Goal: Task Accomplishment & Management: Use online tool/utility

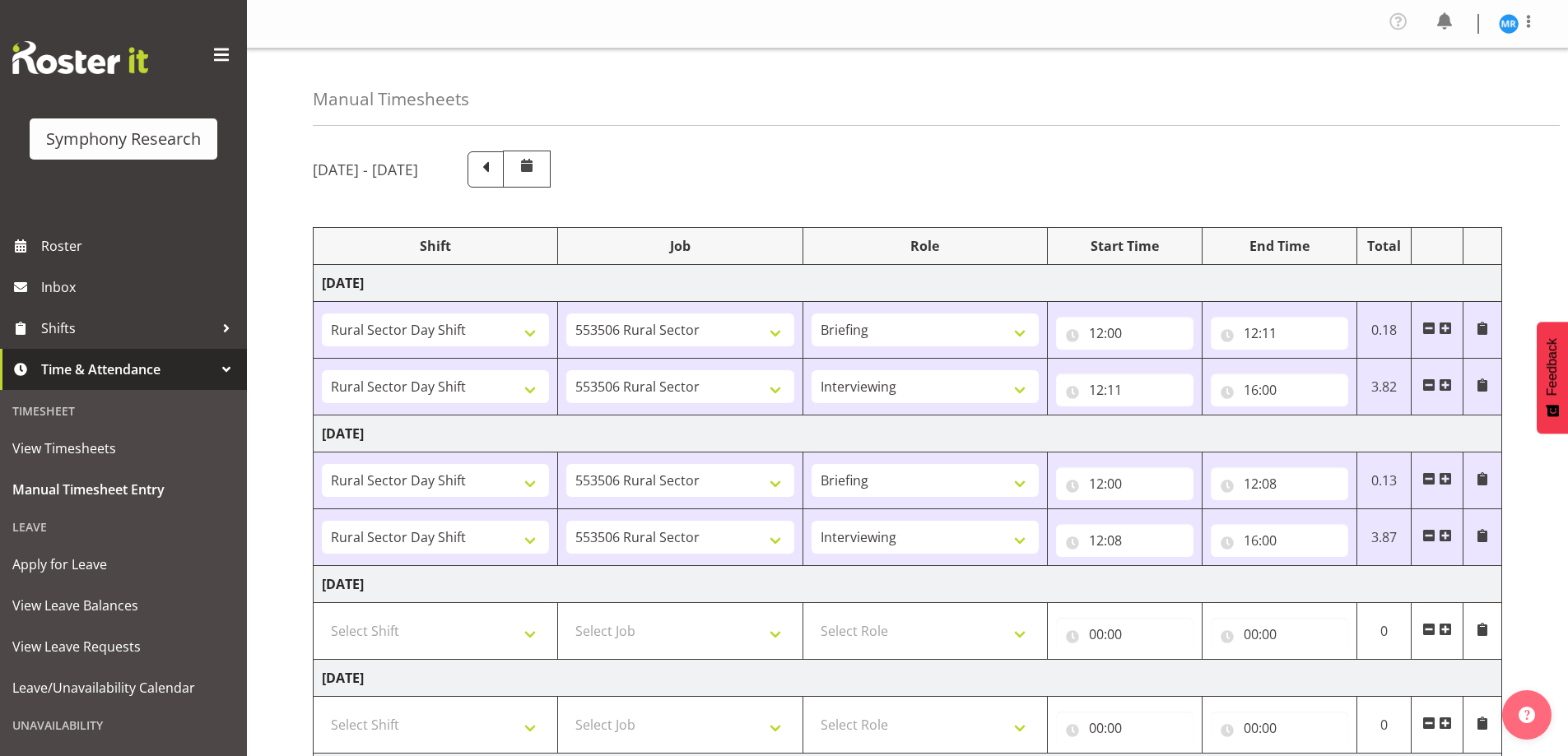
select select "81297"
select select "10587"
select select "81297"
select select "10587"
select select "47"
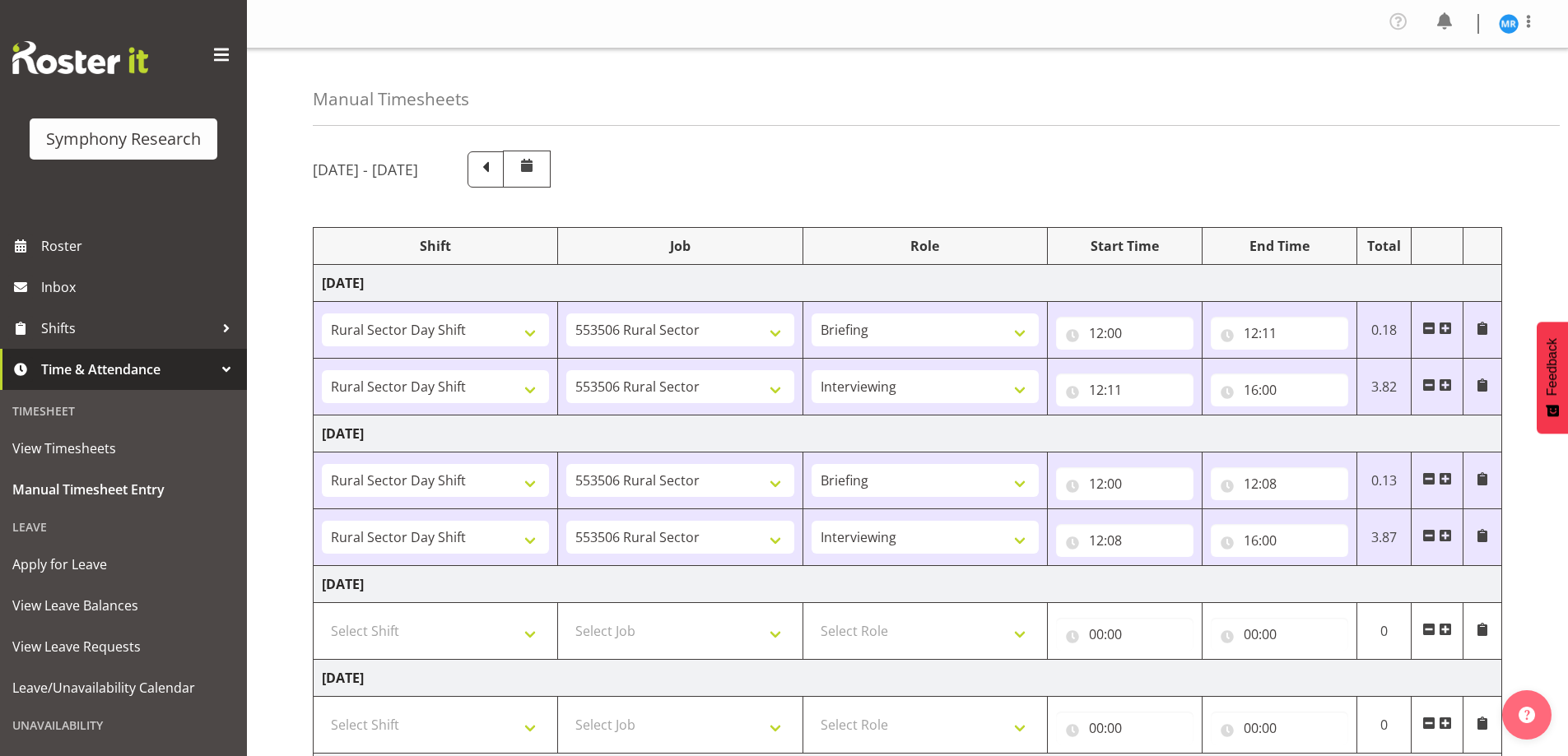
select select "81297"
select select "10587"
select select "81297"
select select "10587"
select select "47"
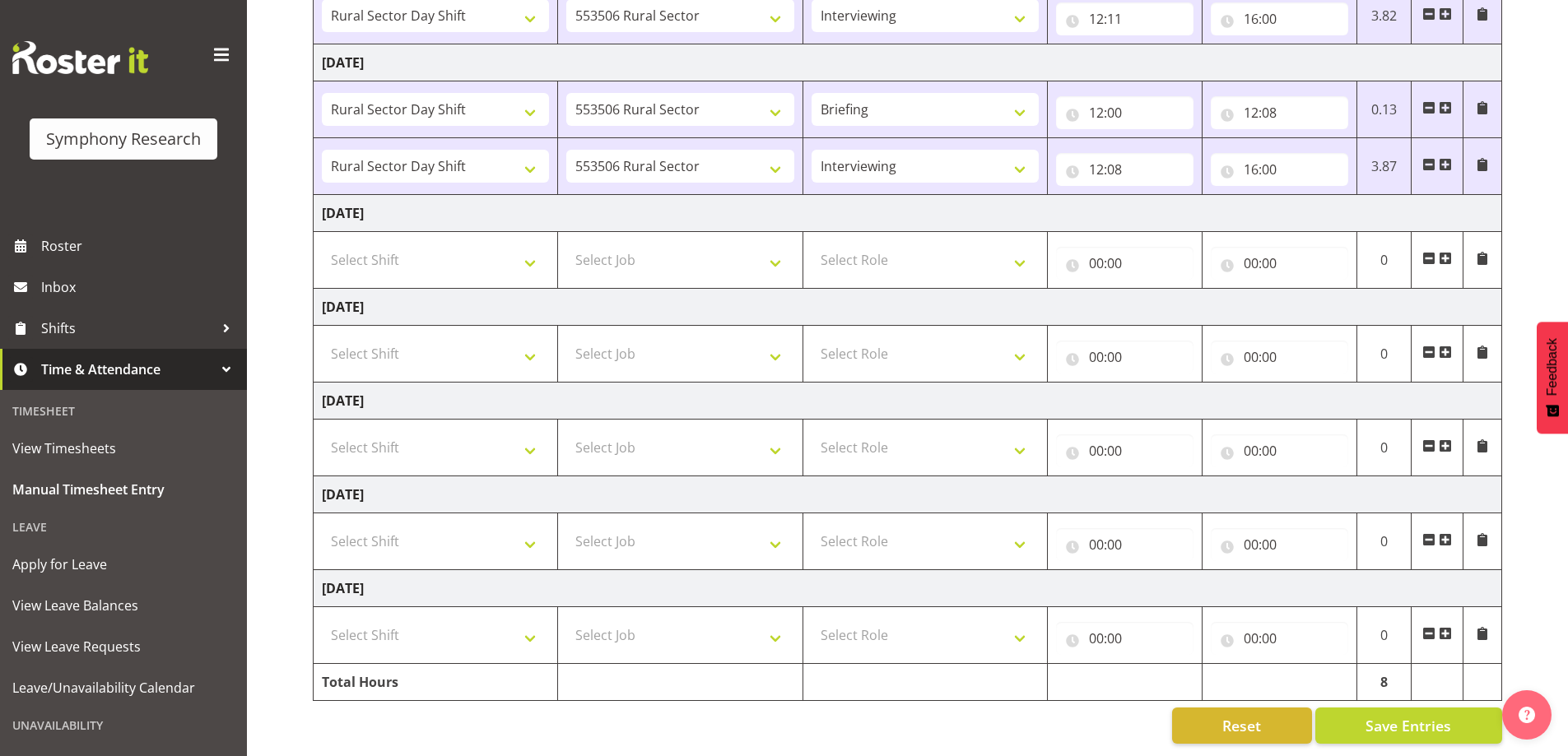
scroll to position [384, 0]
click at [1405, 717] on span "Save Entries" at bounding box center [1409, 725] width 86 height 21
click at [1416, 715] on span "Save Entries" at bounding box center [1409, 725] width 86 height 21
